Goal: Use online tool/utility: Utilize a website feature to perform a specific function

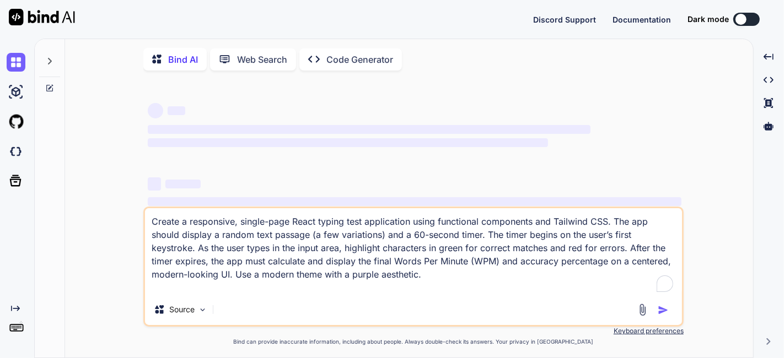
type textarea "x"
click at [394, 244] on textarea "Create a responsive, single-page React typing test application using functional…" at bounding box center [413, 251] width 537 height 86
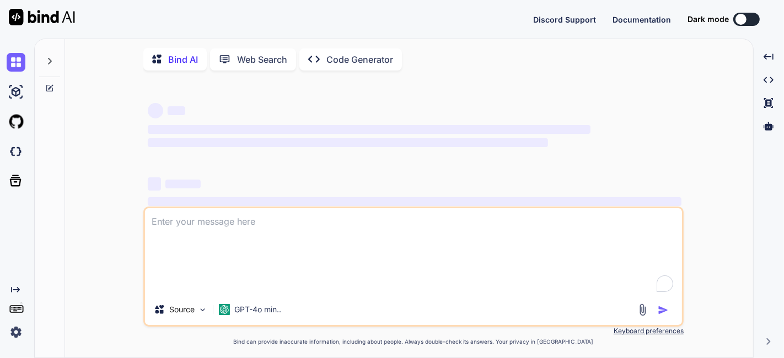
type textarea "x"
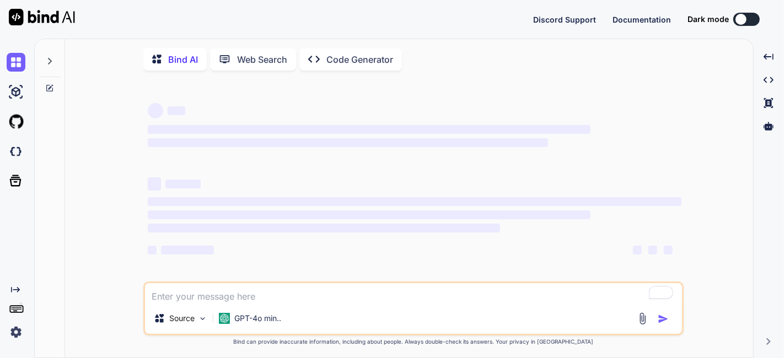
click at [100, 169] on div "‌ ‌ ‌ ‌ ‌ ‌ ‌ ‌ ‌ ‌ ‌ ‌ ‌ ‌ Source GPT-4o min.. Created with Bind Always check …" at bounding box center [413, 219] width 679 height 280
click at [185, 303] on textarea "To enrich screen reader interactions, please activate Accessibility in Grammarl…" at bounding box center [413, 293] width 537 height 20
type textarea "H"
type textarea "x"
type textarea "He"
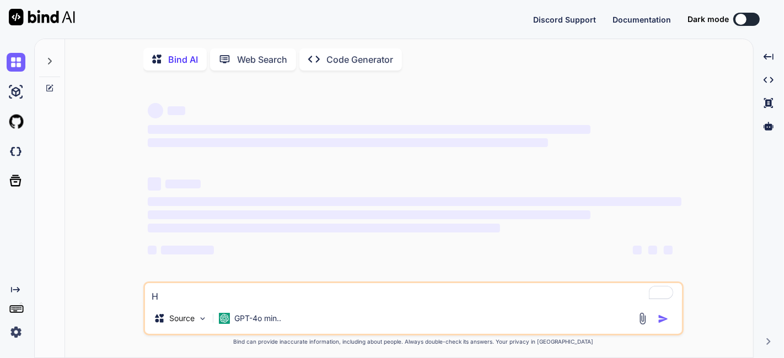
type textarea "x"
type textarea "Hey"
type textarea "x"
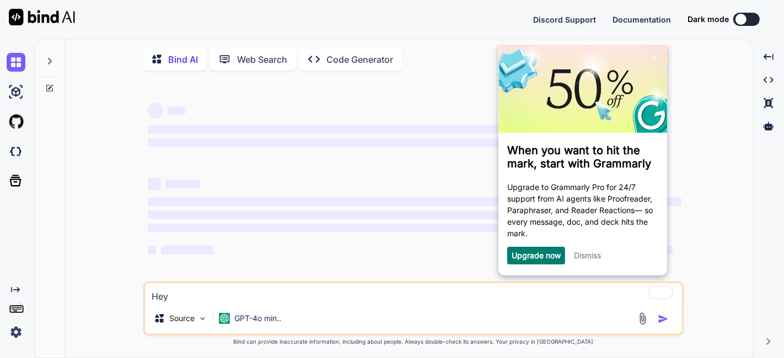
type textarea "Hey"
click at [594, 254] on link "Dismiss" at bounding box center [587, 254] width 27 height 9
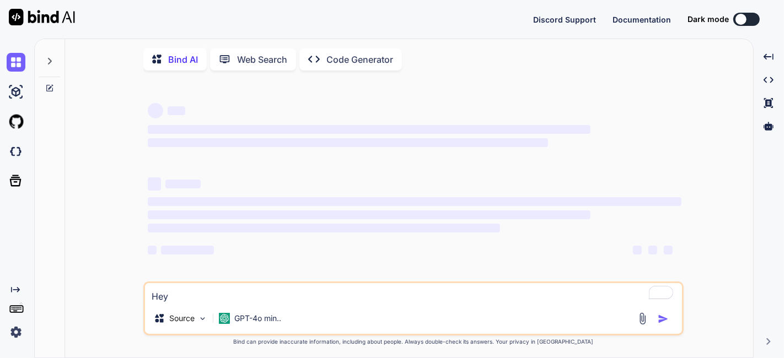
click at [568, 291] on textarea "Hey" at bounding box center [413, 293] width 537 height 20
click at [286, 319] on div "GPT-4o min.." at bounding box center [250, 319] width 71 height 22
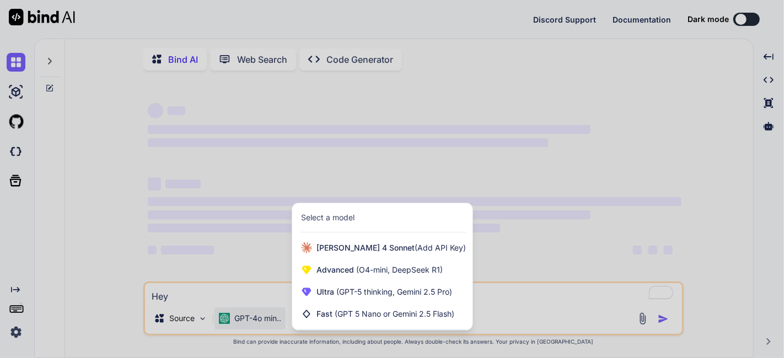
click at [12, 331] on div at bounding box center [392, 179] width 784 height 358
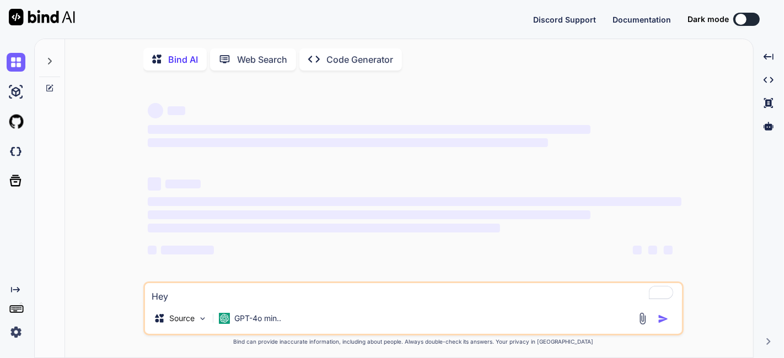
click at [12, 331] on img at bounding box center [16, 332] width 19 height 19
type textarea "x"
click at [741, 17] on div at bounding box center [741, 19] width 11 height 11
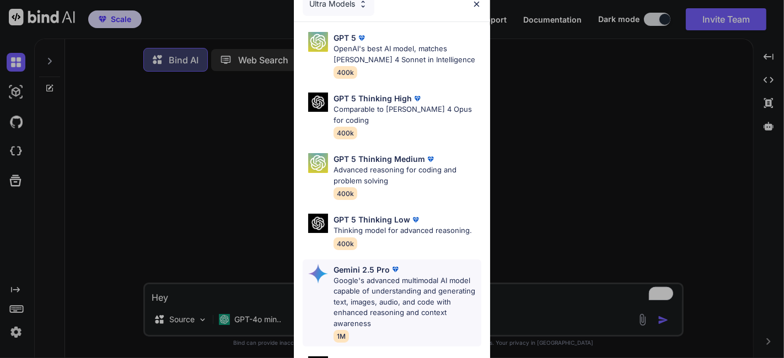
scroll to position [143, 0]
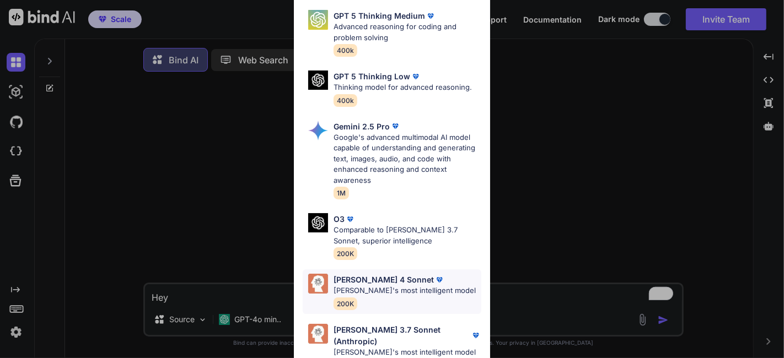
click at [369, 286] on p "[PERSON_NAME]'s most intelligent model" at bounding box center [405, 291] width 142 height 11
type textarea "x"
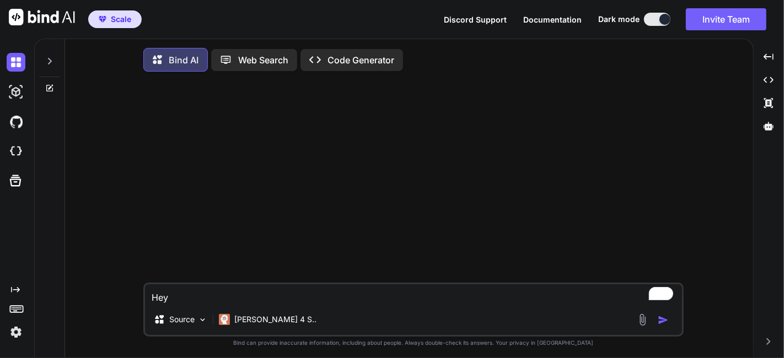
click at [238, 295] on textarea "Hey" at bounding box center [413, 295] width 537 height 20
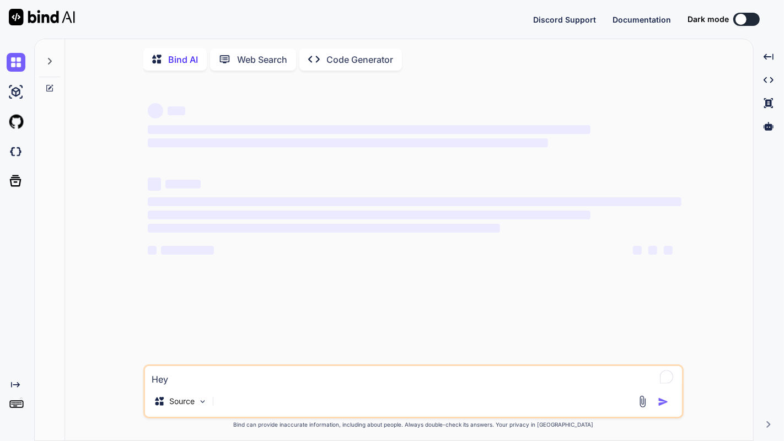
type textarea "x"
click at [751, 20] on button at bounding box center [746, 19] width 26 height 13
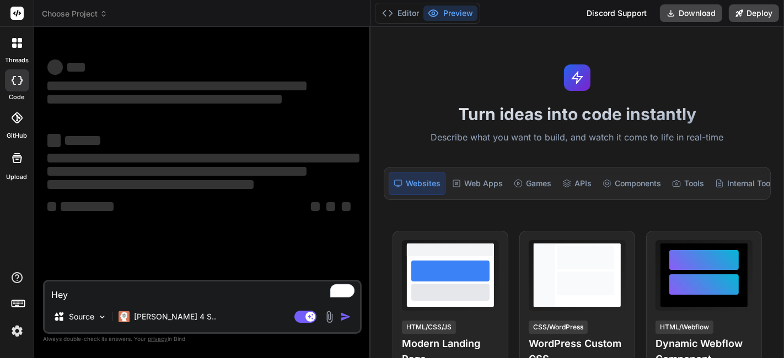
drag, startPoint x: 281, startPoint y: 69, endPoint x: 352, endPoint y: 111, distance: 82.6
click at [352, 111] on div "Bind AI Web Search Created with Pixso. Code Generator ‌ ‌ ‌ ‌ ‌ ‌ ‌ ‌ ‌ ‌ ‌ ‌ ‌…" at bounding box center [202, 192] width 336 height 331
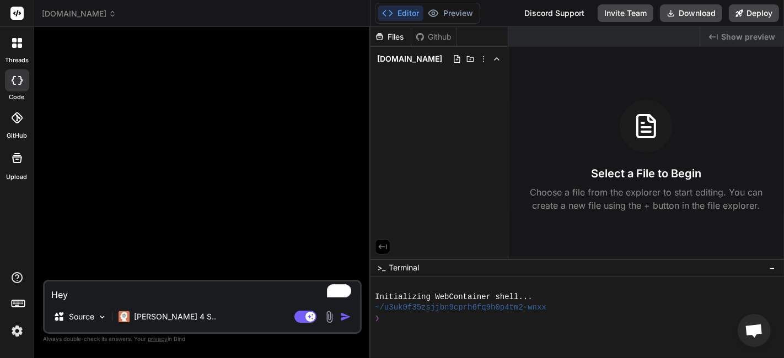
click at [73, 19] on span "[DOMAIN_NAME]" at bounding box center [79, 13] width 74 height 11
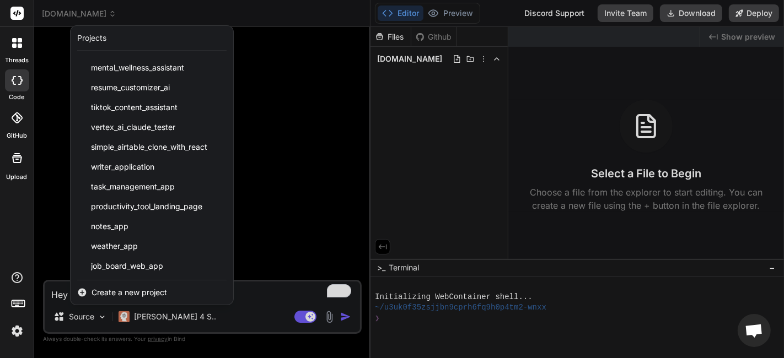
scroll to position [910, 0]
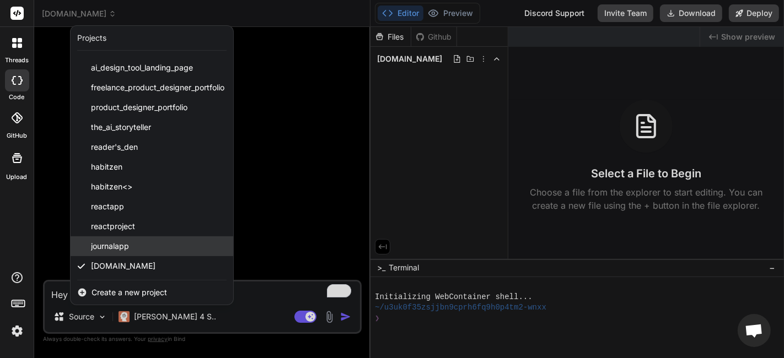
click at [146, 243] on div "journalapp" at bounding box center [152, 247] width 163 height 20
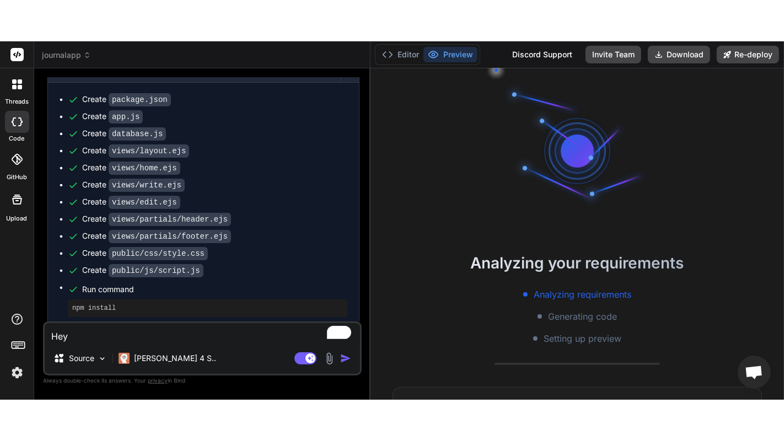
scroll to position [0, 0]
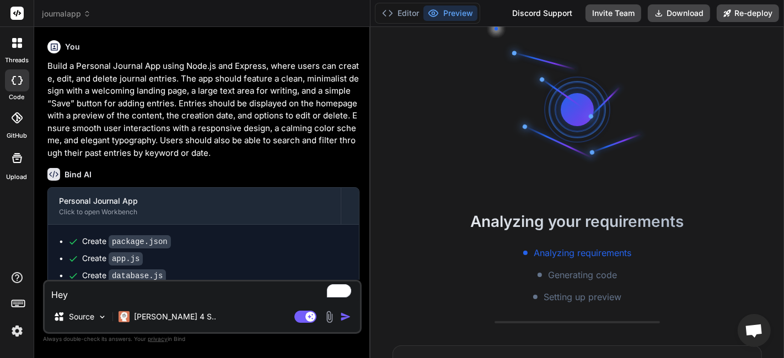
click at [367, 130] on div "Bind AI Web Search Created with Pixso. Code Generator You Build a Personal Jour…" at bounding box center [202, 192] width 336 height 331
click at [371, 131] on div "Analyzing your requirements Analyzing requirements Generating code Setting up p…" at bounding box center [578, 192] width 414 height 331
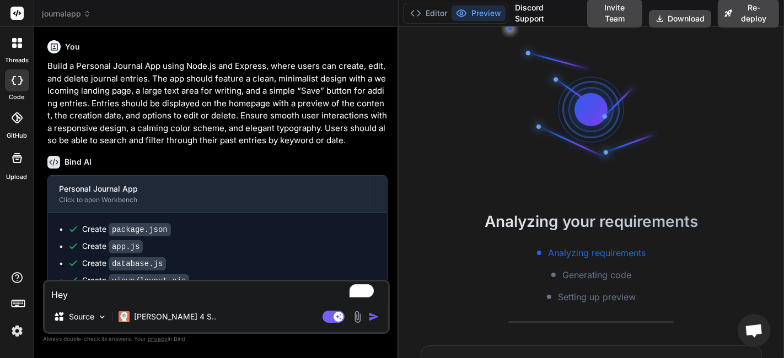
drag, startPoint x: 369, startPoint y: 135, endPoint x: 381, endPoint y: 136, distance: 11.7
click at [381, 136] on div "Bind AI Web Search Created with Pixso. Code Generator You Build a Personal Jour…" at bounding box center [216, 192] width 365 height 331
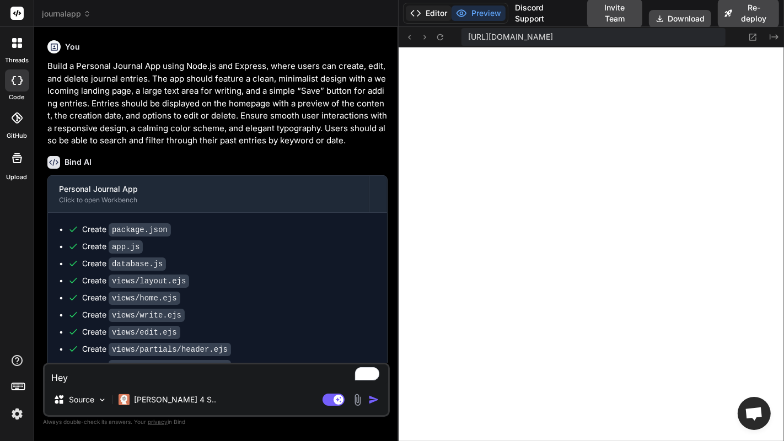
click at [434, 12] on button "Editor" at bounding box center [429, 13] width 46 height 15
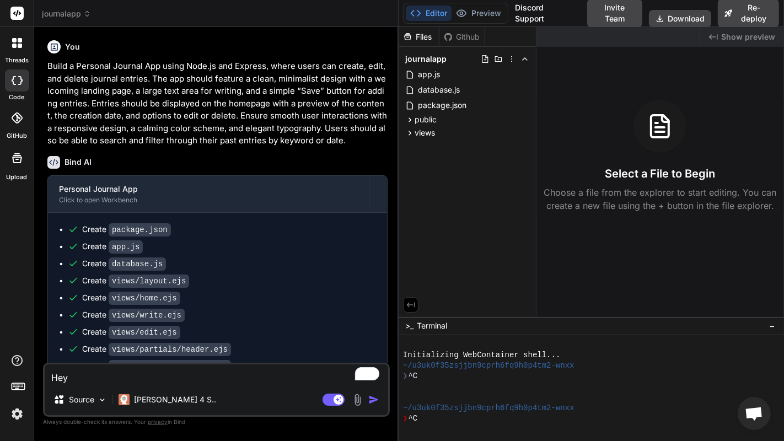
click at [292, 143] on p "Build a Personal Journal App using Node.js and Express, where users can create,…" at bounding box center [217, 103] width 340 height 87
click at [450, 71] on div "app.js" at bounding box center [467, 74] width 128 height 15
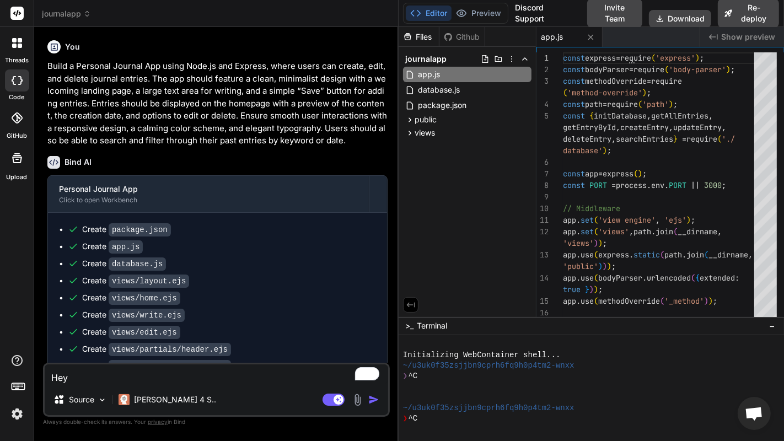
drag, startPoint x: 490, startPoint y: 14, endPoint x: 503, endPoint y: 22, distance: 15.6
click at [490, 13] on button "Preview" at bounding box center [479, 13] width 54 height 15
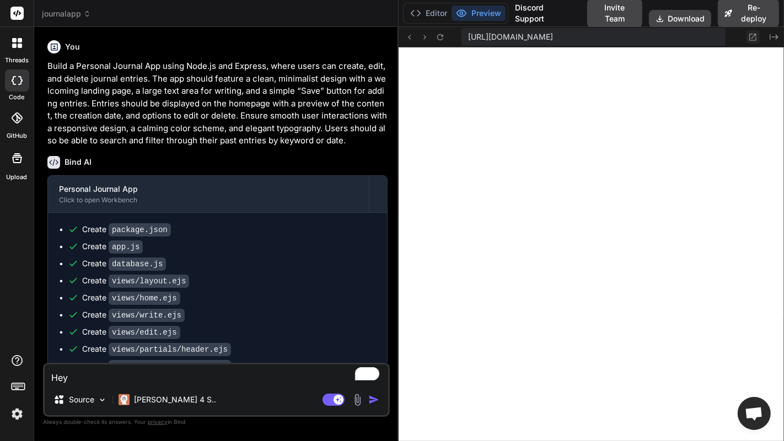
click at [747, 37] on button at bounding box center [753, 36] width 13 height 13
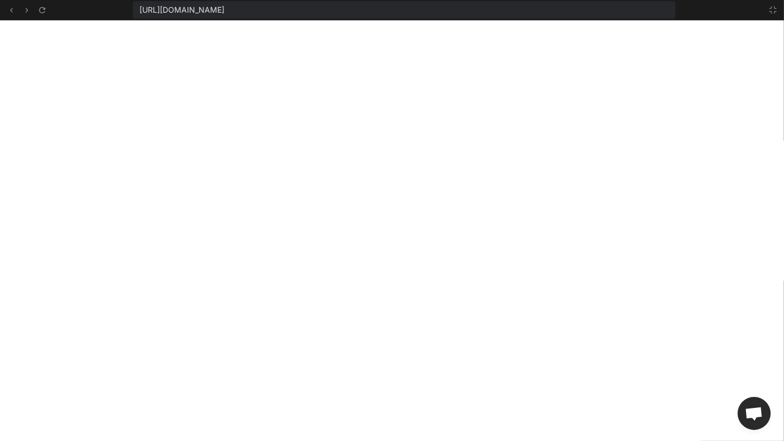
type textarea "x"
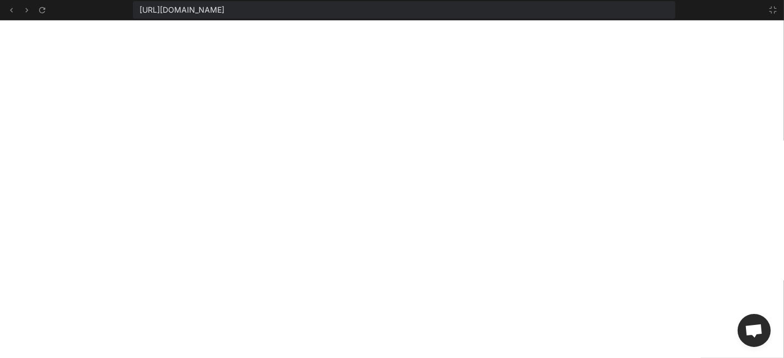
scroll to position [31, 0]
click at [774, 8] on icon at bounding box center [773, 10] width 9 height 9
